Goal: Information Seeking & Learning: Learn about a topic

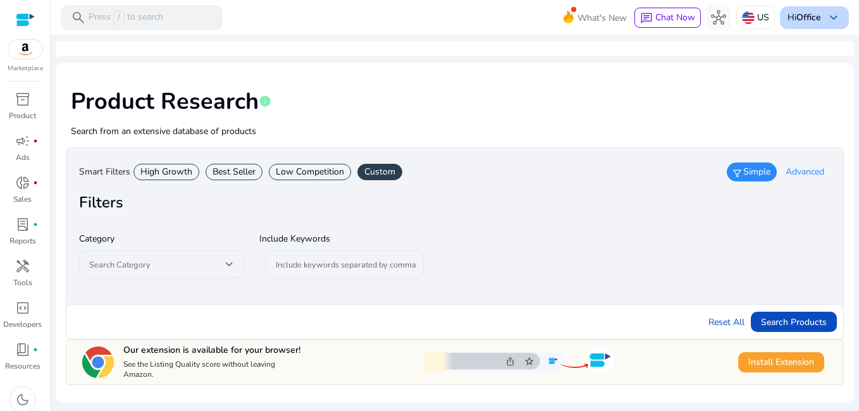
click at [818, 17] on b "Office" at bounding box center [808, 17] width 25 height 12
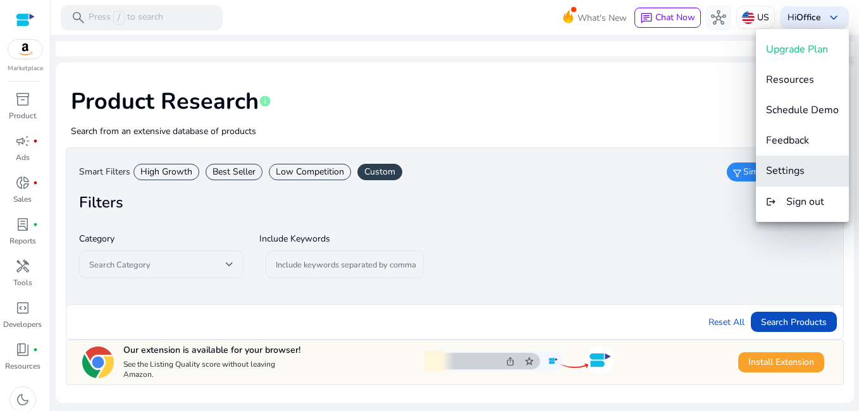
click at [782, 170] on span "Settings" at bounding box center [785, 171] width 39 height 14
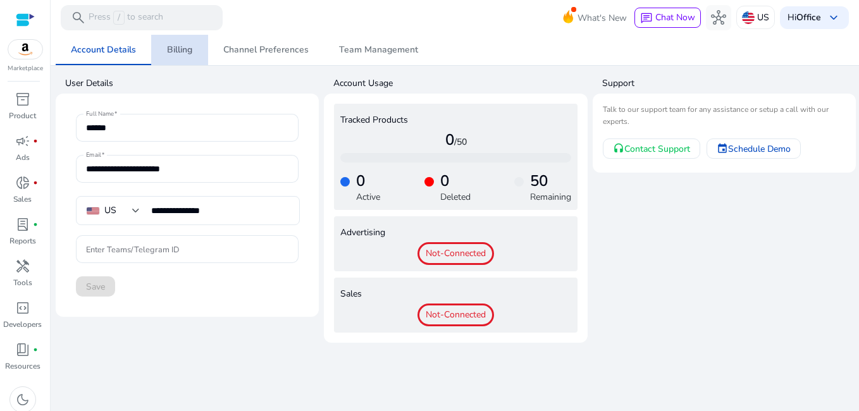
click at [181, 53] on span "Billing" at bounding box center [179, 50] width 25 height 9
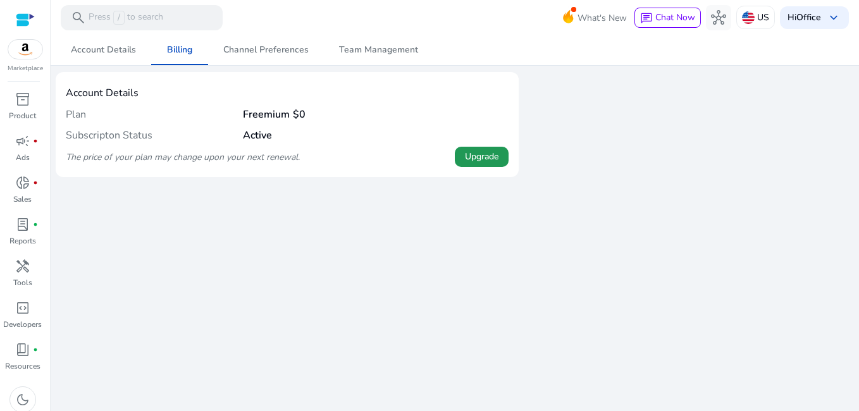
click at [477, 157] on span "Upgrade" at bounding box center [482, 156] width 34 height 13
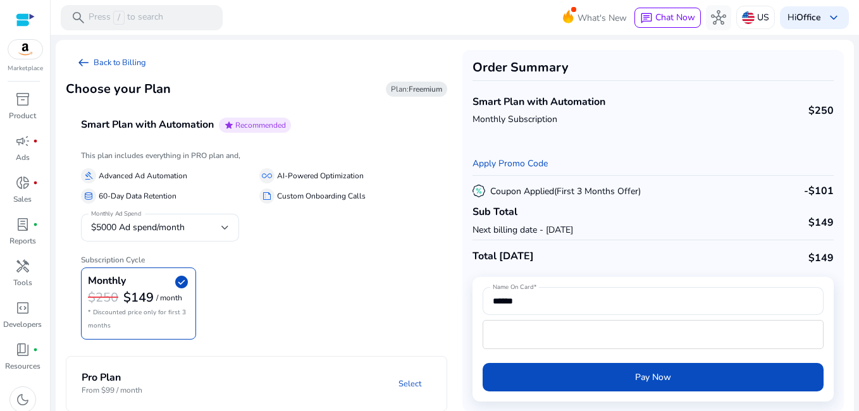
scroll to position [11, 0]
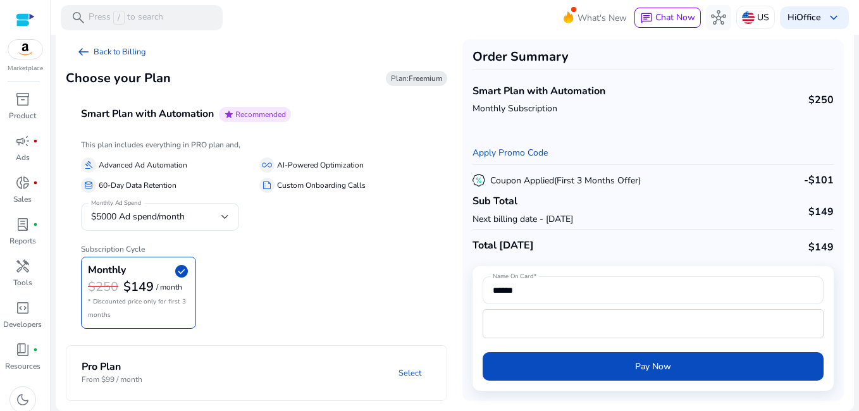
click at [381, 372] on mat-panel-description "Select" at bounding box center [326, 372] width 242 height 23
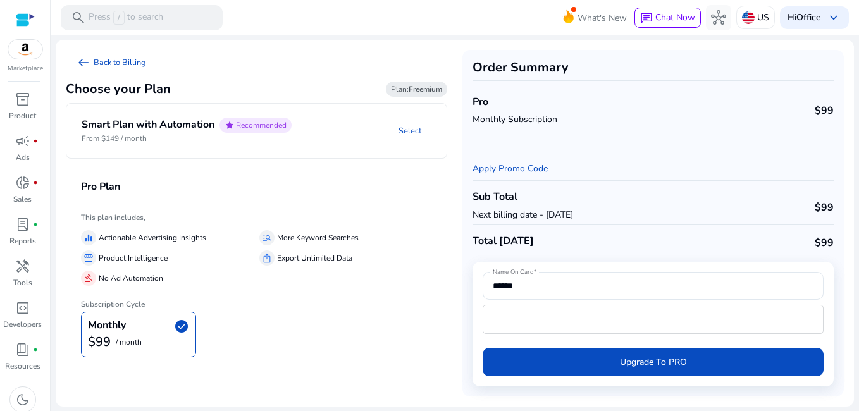
scroll to position [0, 0]
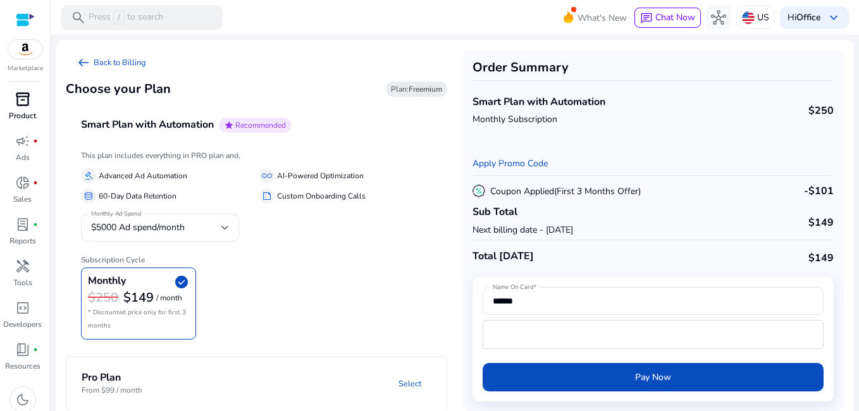
click at [11, 103] on div "inventory_2" at bounding box center [22, 99] width 35 height 20
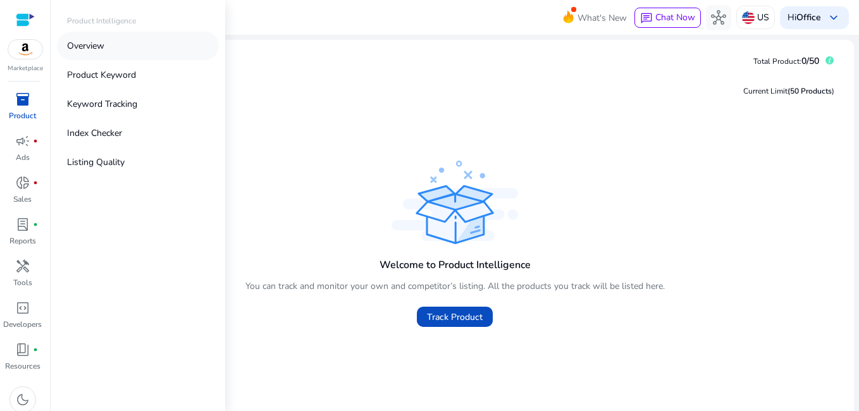
click at [125, 51] on link "Overview" at bounding box center [138, 46] width 162 height 28
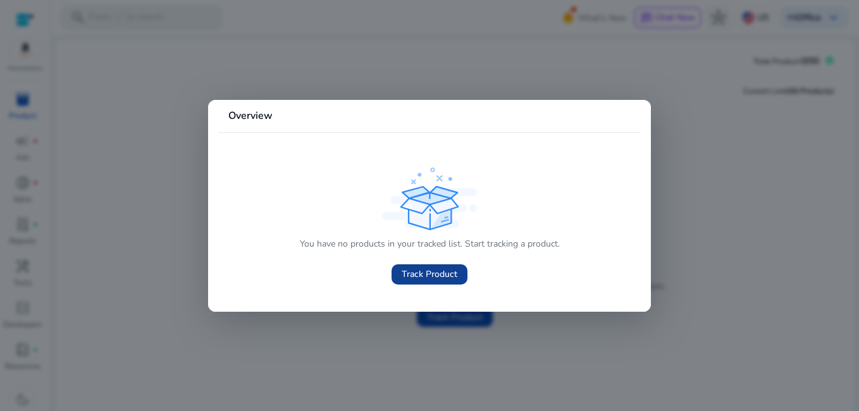
click at [445, 273] on span "Track Product" at bounding box center [430, 273] width 56 height 13
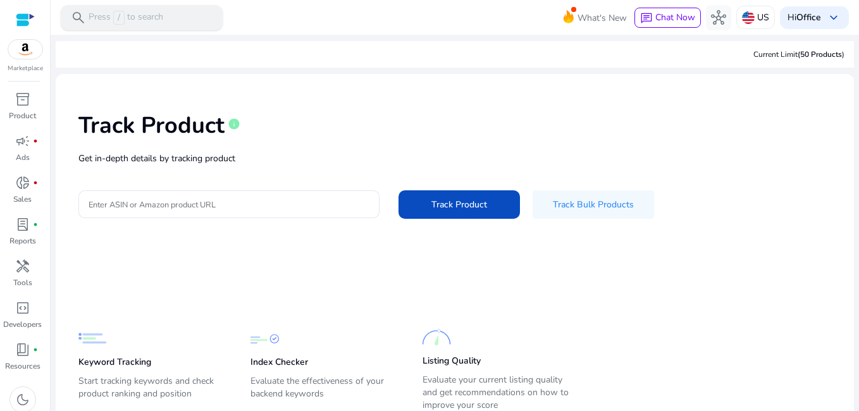
click at [148, 15] on p "Press / to search" at bounding box center [126, 18] width 75 height 14
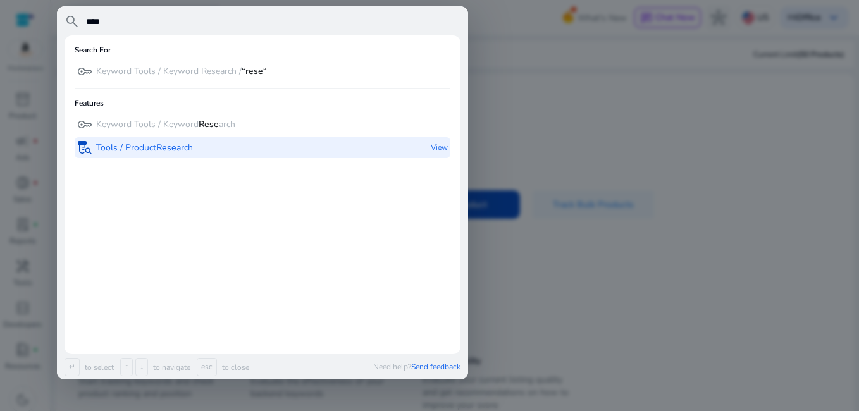
type input "****"
click at [180, 145] on p "Tools / Product Rese arch" at bounding box center [144, 148] width 97 height 13
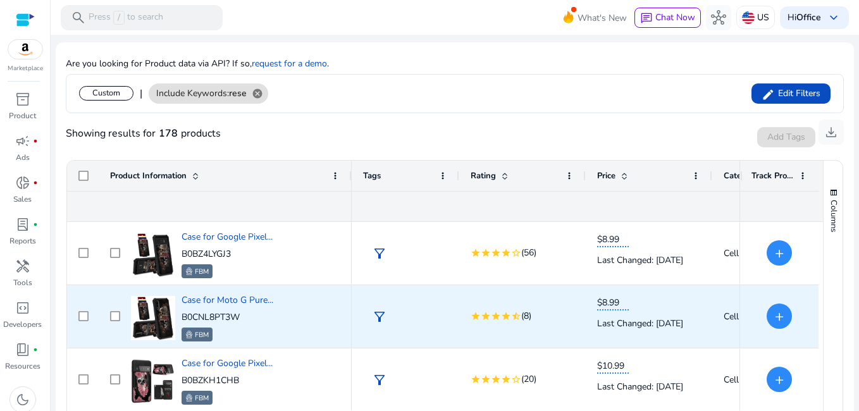
scroll to position [1265, 0]
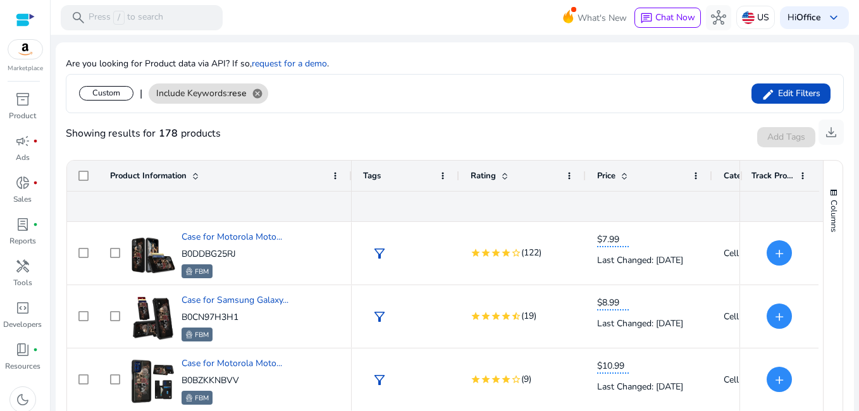
click at [506, 171] on span at bounding box center [505, 176] width 10 height 10
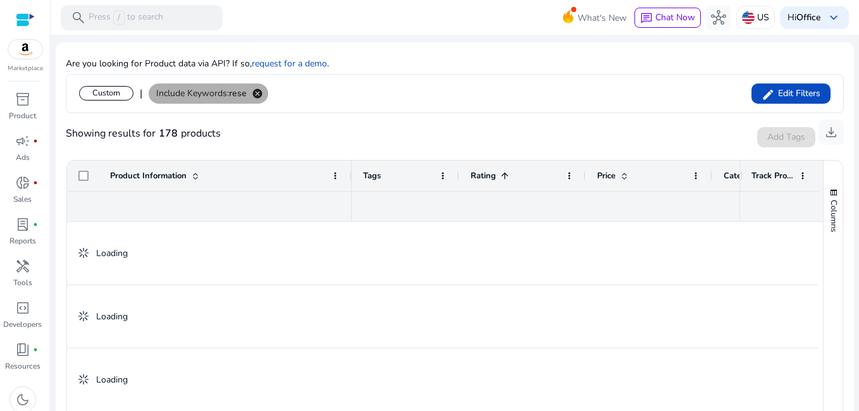
click at [258, 92] on mat-icon "cancel" at bounding box center [257, 93] width 21 height 11
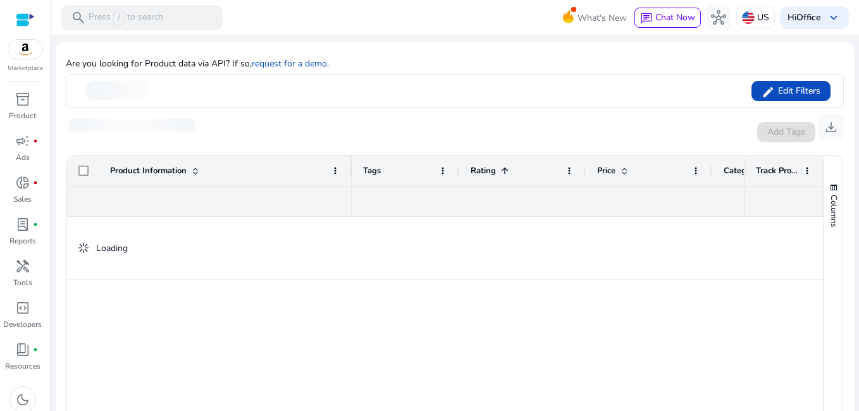
scroll to position [190, 0]
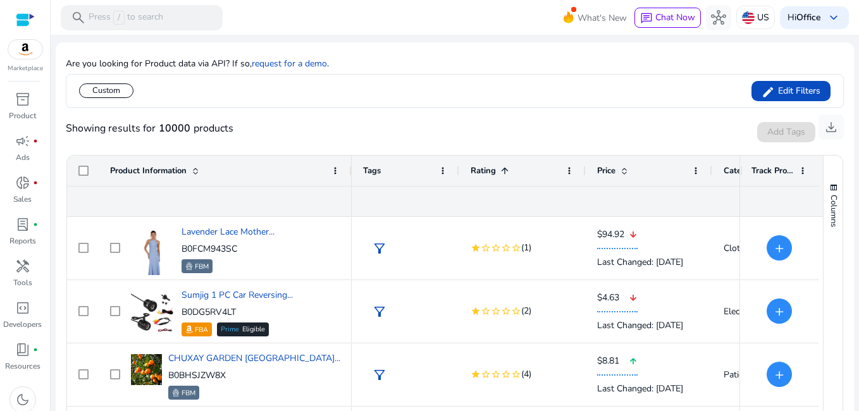
click at [502, 171] on span at bounding box center [505, 171] width 10 height 10
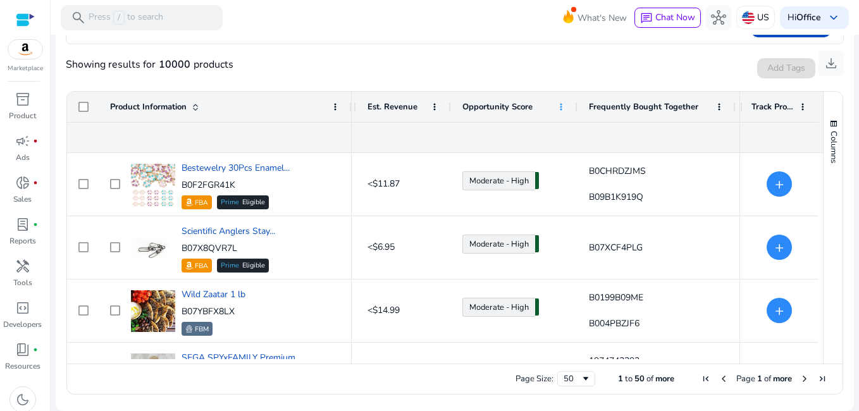
click at [563, 103] on span at bounding box center [561, 107] width 10 height 10
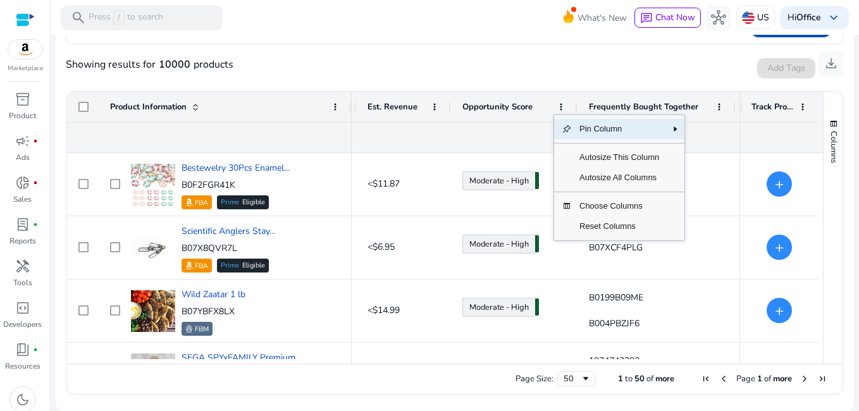
click at [518, 71] on div "Showing results for 10000 products Add Tags Track Product download" at bounding box center [455, 64] width 778 height 40
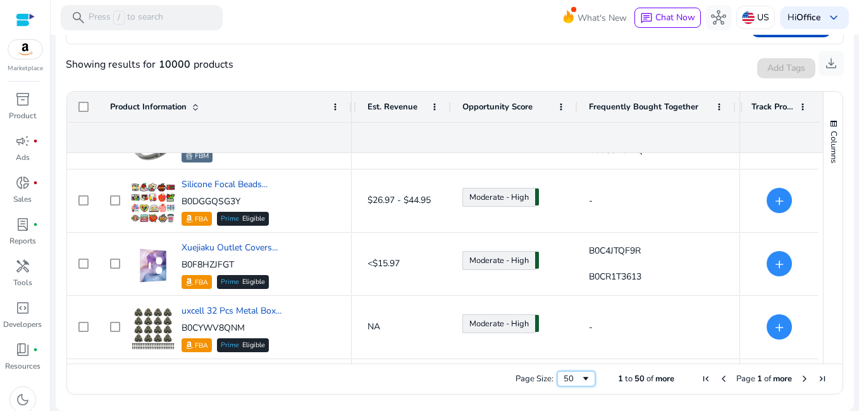
click at [570, 379] on div "50" at bounding box center [571, 378] width 17 height 11
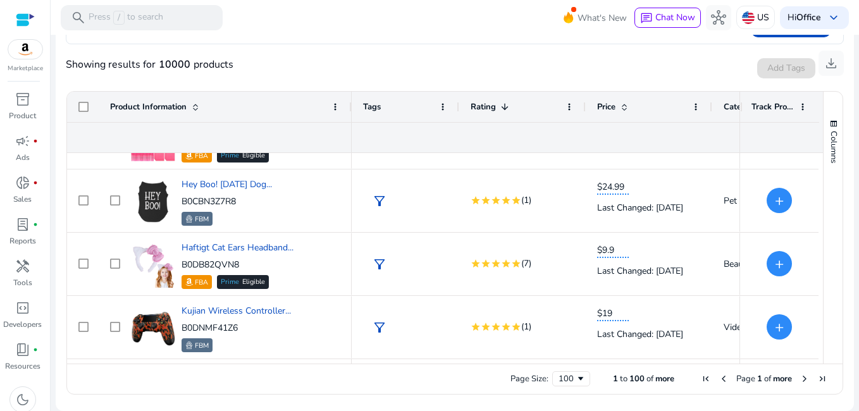
click at [800, 377] on span "Next Page" at bounding box center [804, 379] width 10 height 10
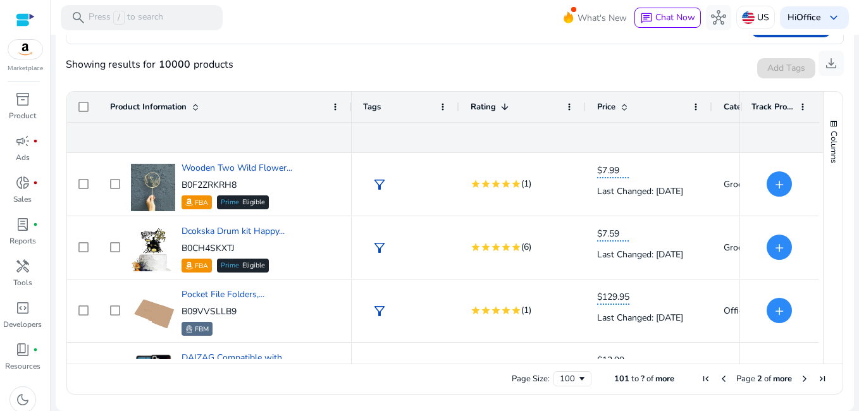
click at [507, 107] on span at bounding box center [505, 107] width 10 height 10
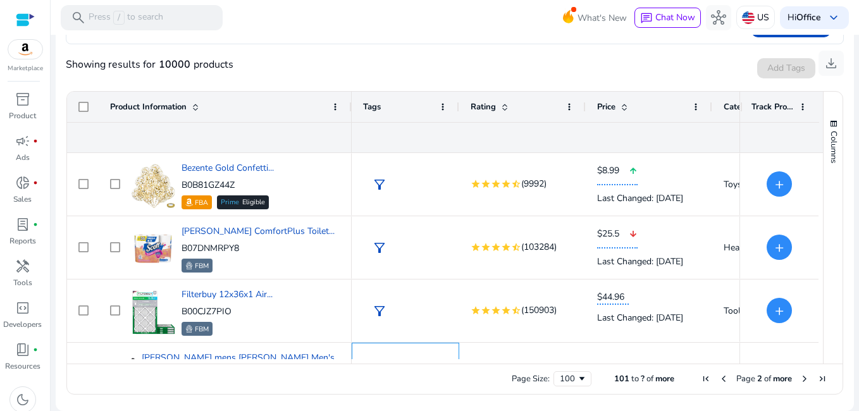
drag, startPoint x: 436, startPoint y: 358, endPoint x: 508, endPoint y: 363, distance: 72.3
click at [508, 363] on div "Product Information Est. Orders/day NA" at bounding box center [445, 228] width 756 height 272
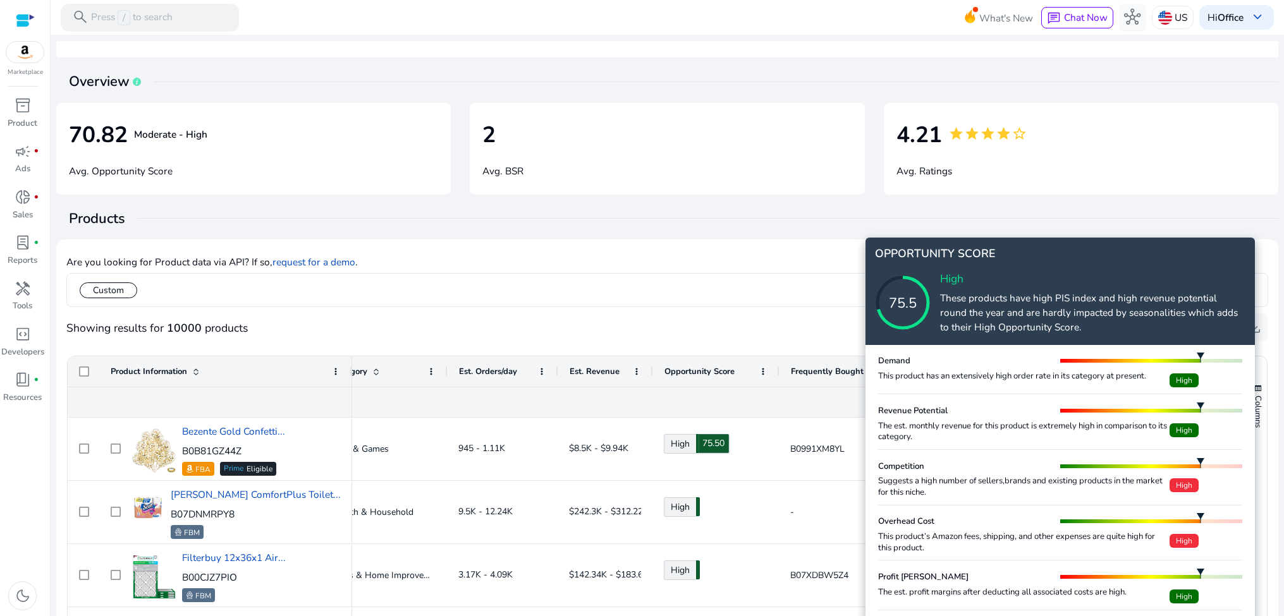
scroll to position [1518, 0]
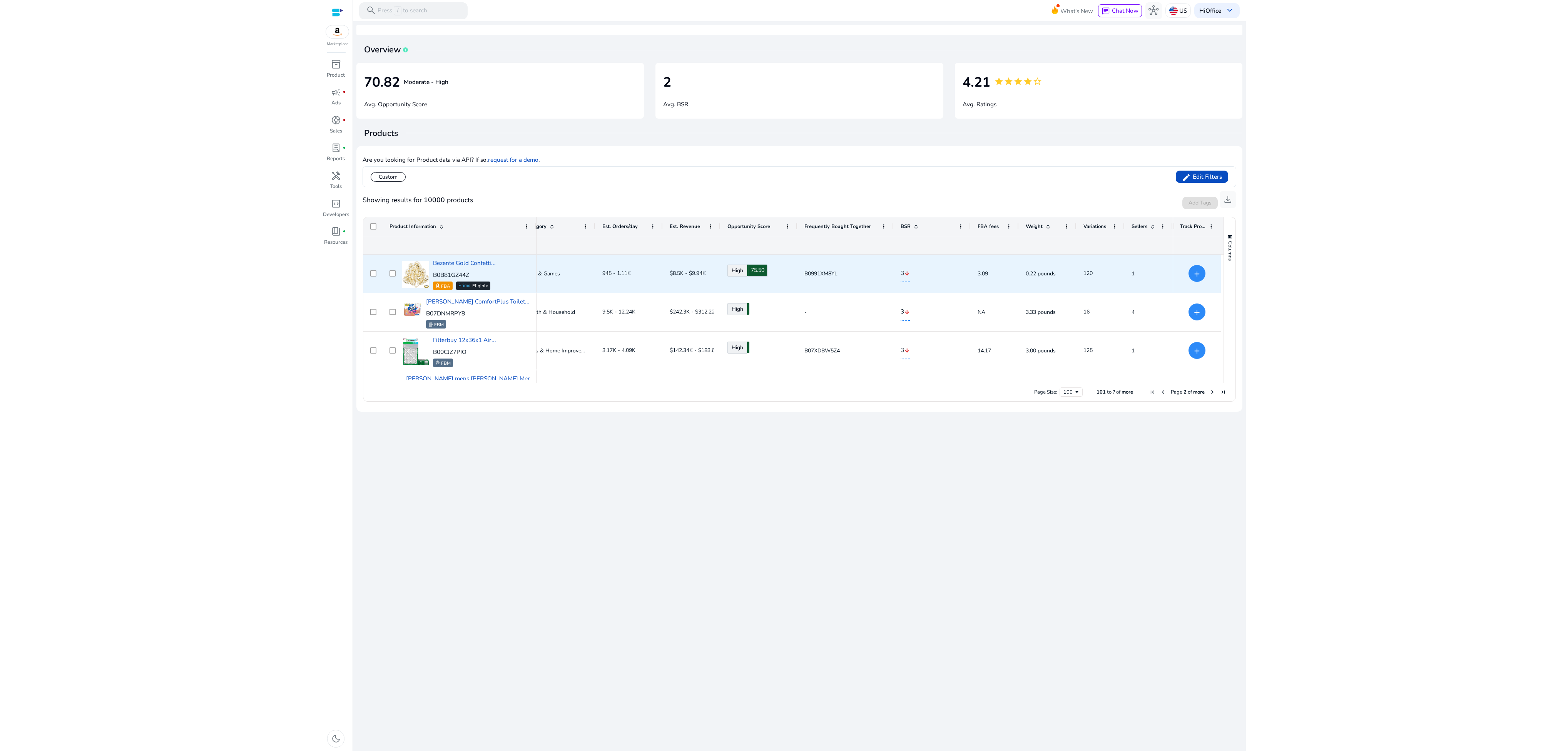
click at [522, 250] on link "High 75.50" at bounding box center [737, 270] width 19 height 12
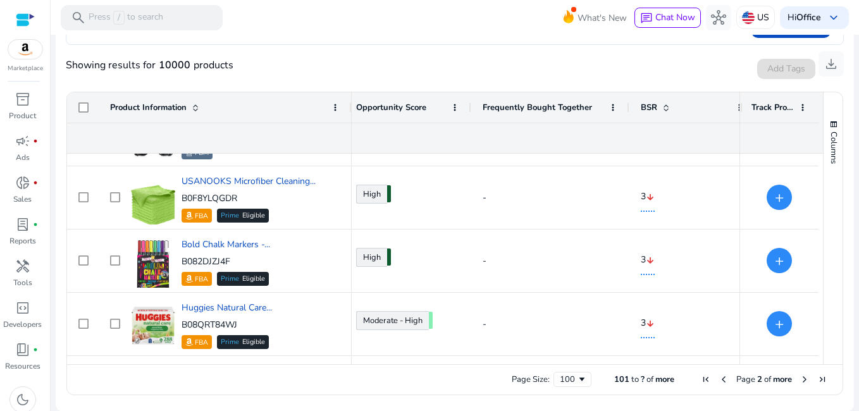
drag, startPoint x: 372, startPoint y: 201, endPoint x: 420, endPoint y: 220, distance: 51.1
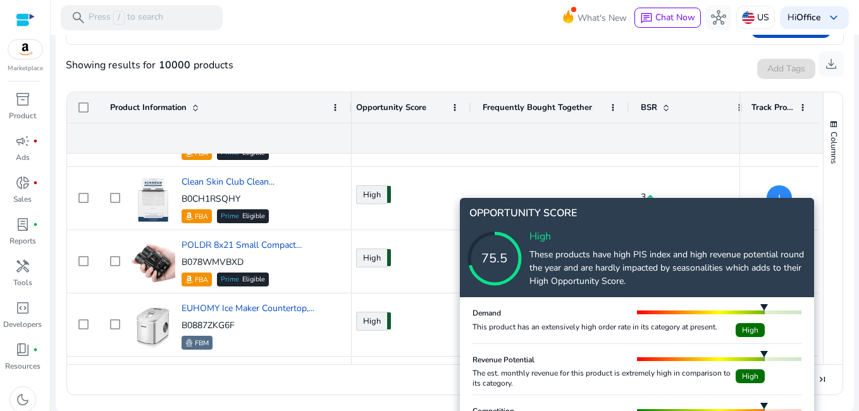
drag, startPoint x: 613, startPoint y: 246, endPoint x: 610, endPoint y: 349, distance: 103.1
drag, startPoint x: 610, startPoint y: 343, endPoint x: 603, endPoint y: 404, distance: 61.1
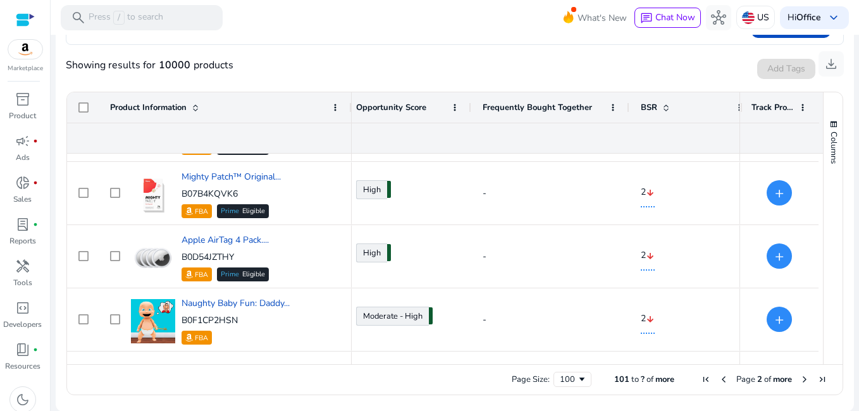
click at [276, 389] on div "Page Size: 100 101 to ? of more Page 2 of more" at bounding box center [454, 379] width 775 height 30
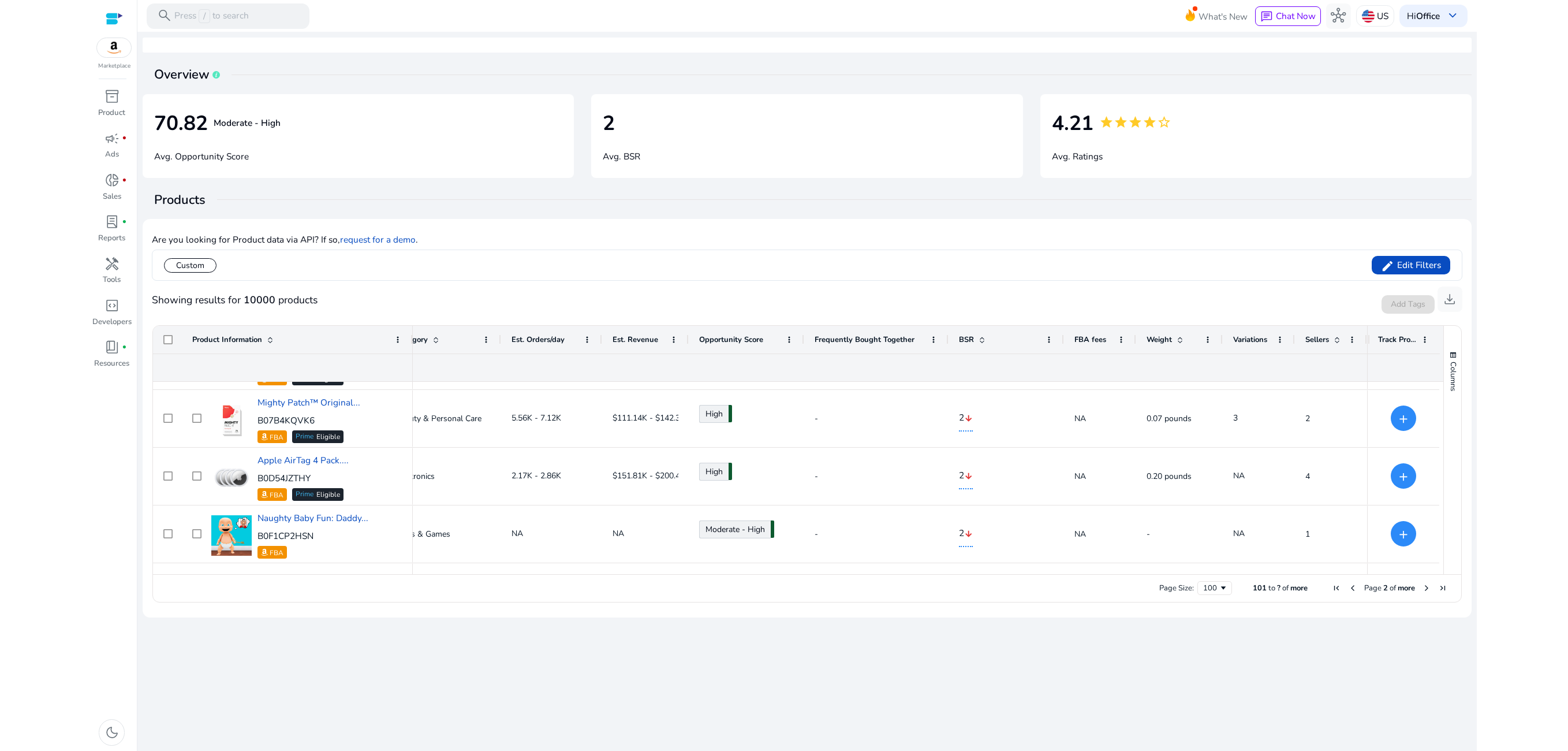
click at [500, 375] on ag-grid-angular "Press SPACE to select this row. Drag here to set row groups Rating Price Est. O…" at bounding box center [807, 464] width 1328 height 289
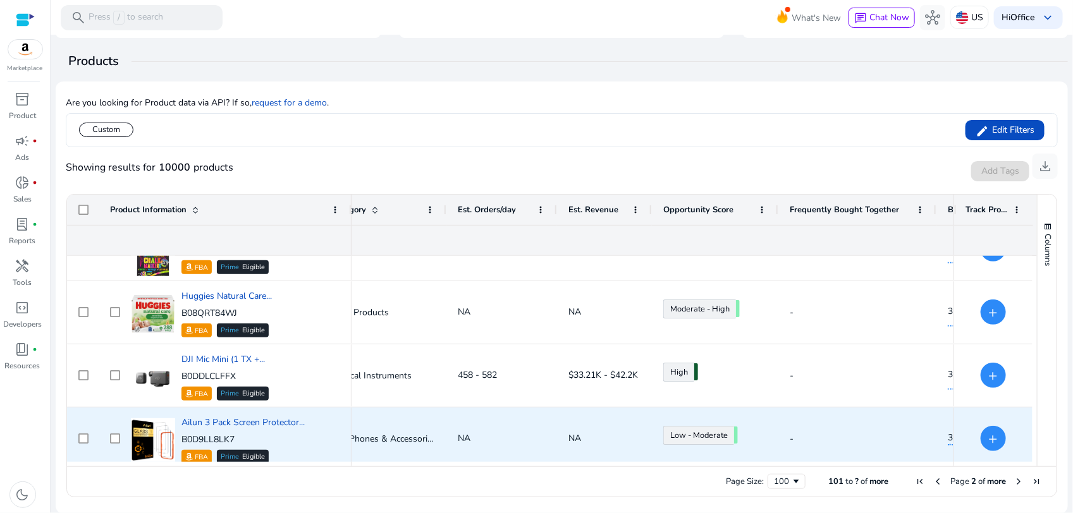
scroll to position [2077, 0]
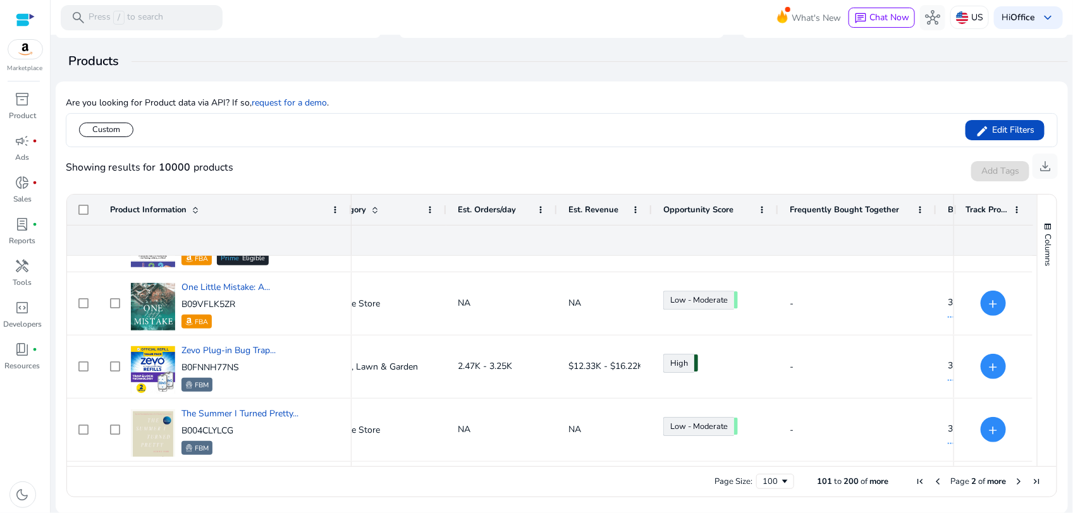
click at [1014, 481] on span "Next Page" at bounding box center [1019, 482] width 10 height 10
